Goal: Use online tool/utility: Utilize a website feature to perform a specific function

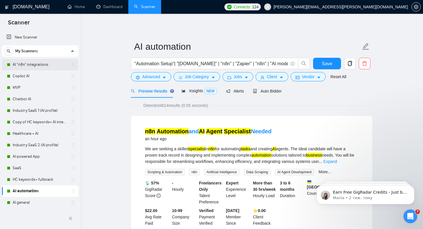
click at [37, 65] on link "AI "n8n" integrations" at bounding box center [40, 65] width 55 height 12
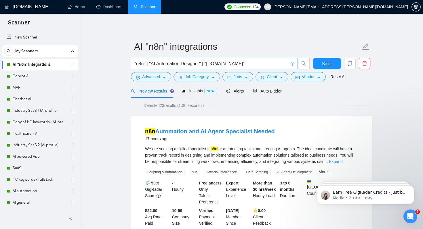
click at [233, 63] on input ""n8n" | "AI Automation Designer" | "[DOMAIN_NAME]"" at bounding box center [211, 63] width 154 height 7
click at [260, 64] on input ""n8n" | "AI Automation Designer" | "[DOMAIN_NAME]" | "airtable" | automation" at bounding box center [211, 63] width 154 height 7
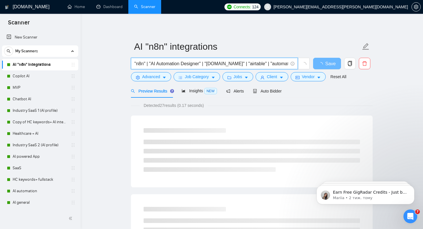
click at [285, 65] on input ""n8n" | "AI Automation Designer" | "[DOMAIN_NAME]" | "airtable" | "automation" at bounding box center [211, 63] width 154 height 7
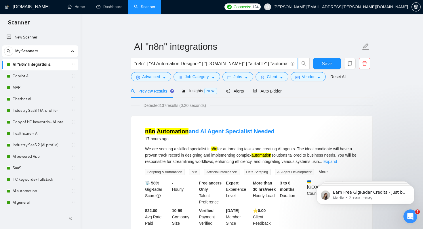
click at [288, 63] on span ""n8n" | "AI Automation Designer" | "[DOMAIN_NAME]" | "airtable" | "automation" …" at bounding box center [214, 64] width 167 height 12
paste input "AI-driven automation system"
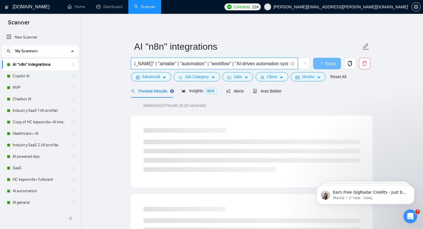
scroll to position [0, 92]
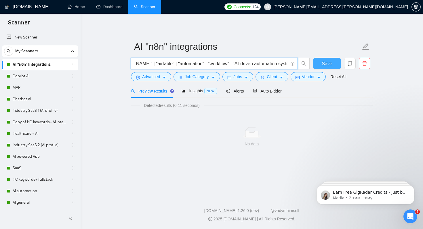
type input ""n8n" | "AI Automation Designer" | "[DOMAIN_NAME]" | "airtable" | "automation" …"
click at [328, 64] on span "Save" at bounding box center [327, 63] width 10 height 7
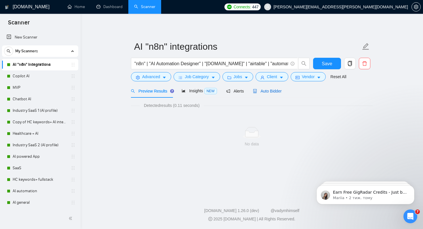
click at [271, 92] on span "Auto Bidder" at bounding box center [267, 91] width 28 height 5
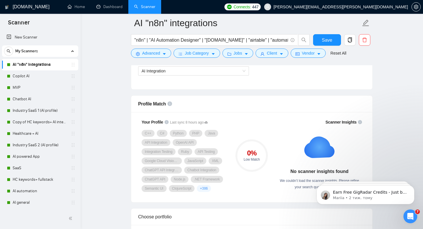
scroll to position [367, 0]
